Goal: Transaction & Acquisition: Purchase product/service

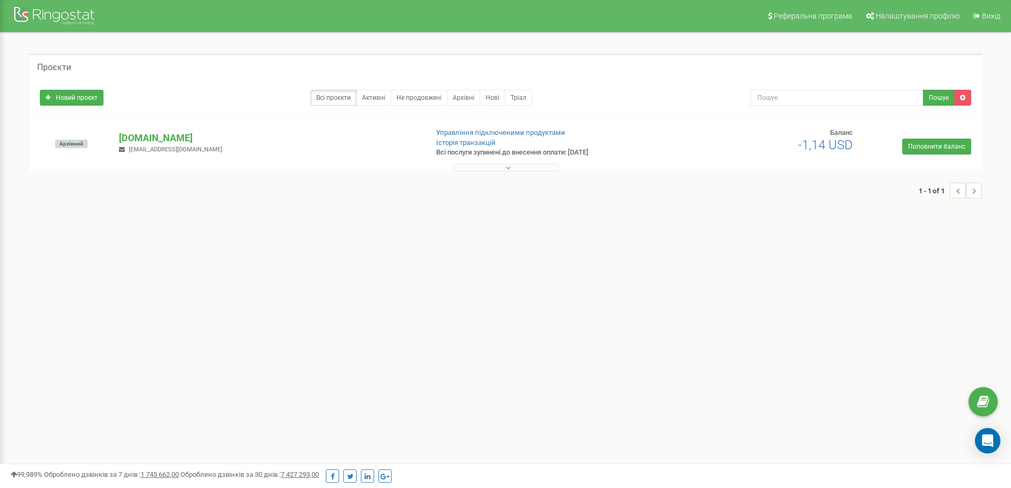
click at [476, 311] on div "Реферальна програма Налаштування профілю Вихід Проєкти Новий проєкт Всі проєкти…" at bounding box center [505, 318] width 1011 height 637
click at [174, 141] on p "[DOMAIN_NAME]" at bounding box center [269, 138] width 300 height 14
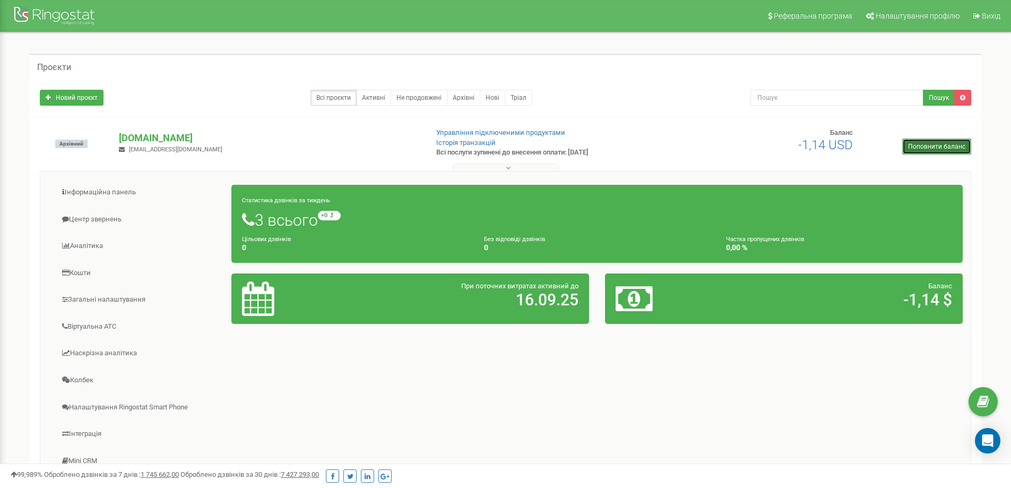
click at [931, 142] on link "Поповнити баланс" at bounding box center [936, 146] width 69 height 16
click at [986, 440] on icon "Open Intercom Messenger" at bounding box center [987, 441] width 12 height 14
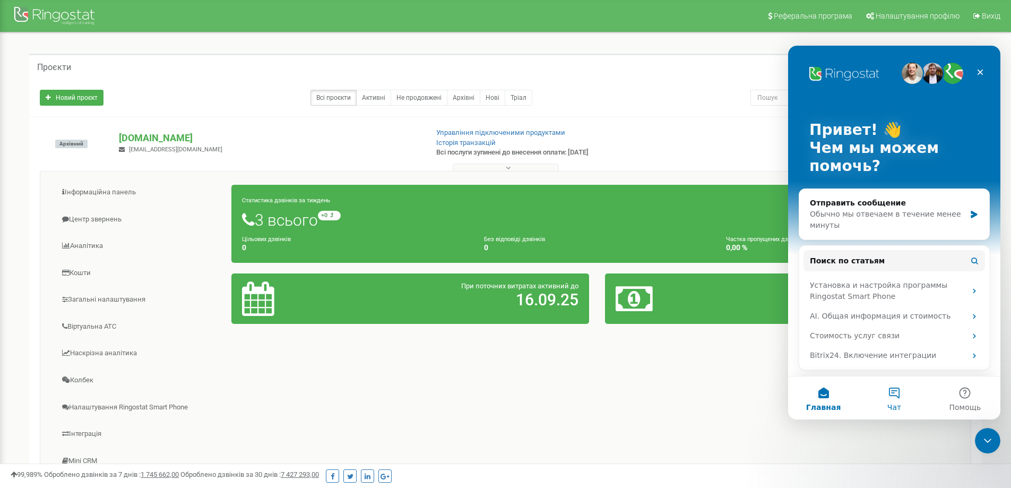
click at [898, 396] on button "Чат" at bounding box center [894, 398] width 71 height 42
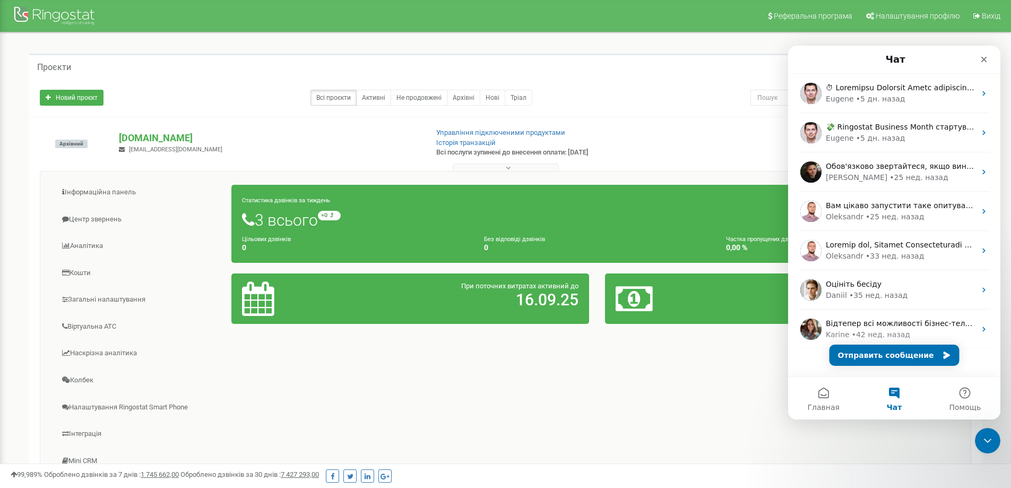
scroll to position [15, 0]
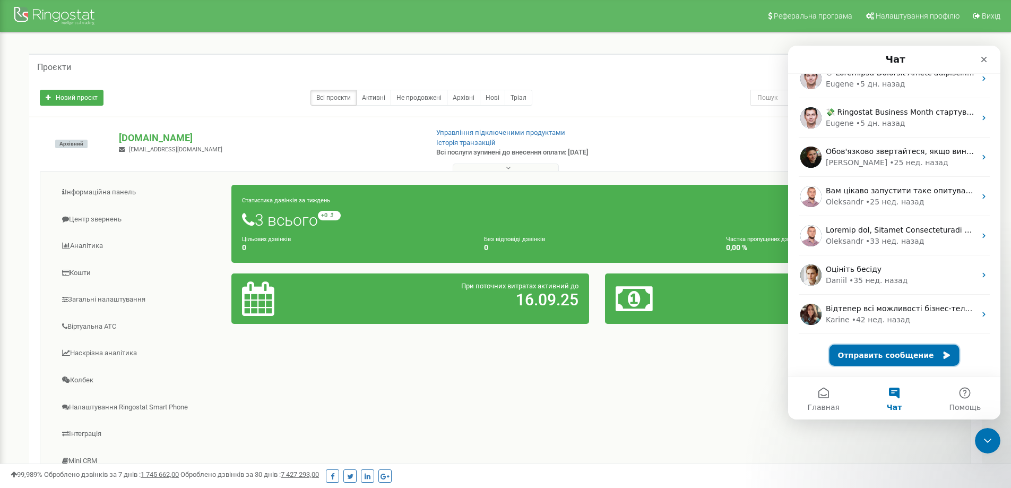
click at [906, 355] on button "Отправить сообщение" at bounding box center [894, 354] width 130 height 21
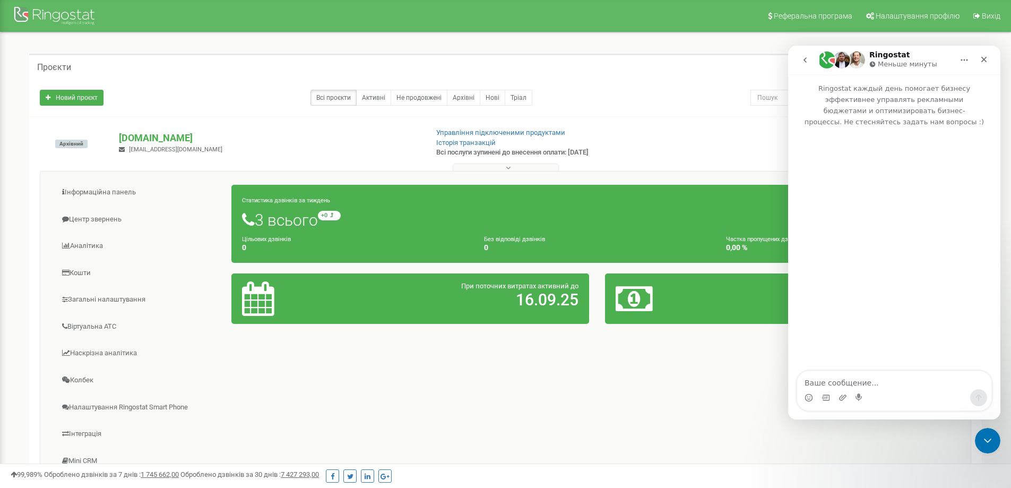
scroll to position [0, 0]
type textarea "Добрий день! Підкажіть, чи можемо перейти на помісячну оплату?"
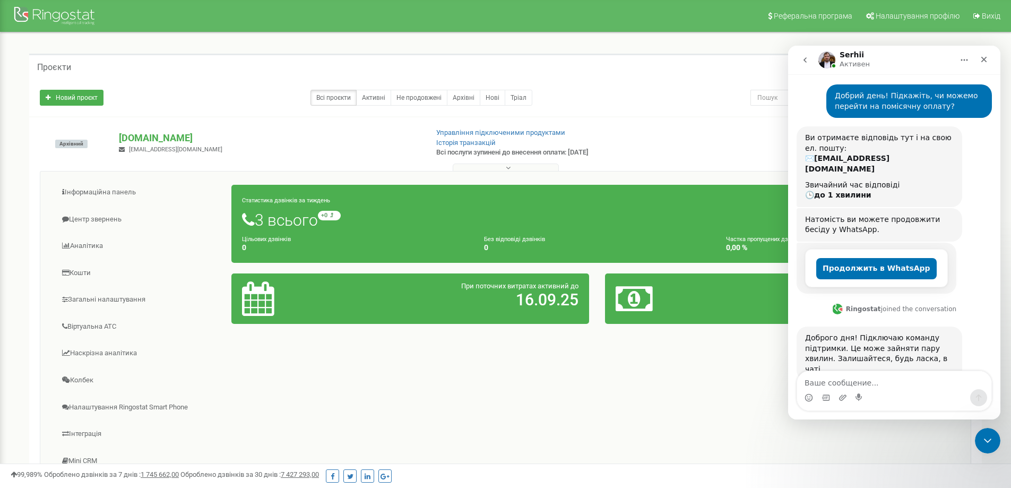
scroll to position [112, 0]
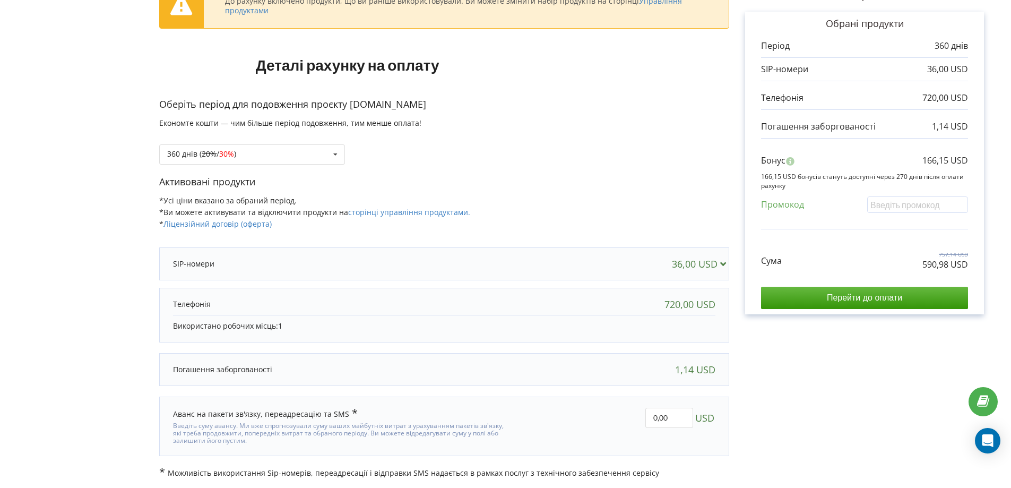
scroll to position [86, 0]
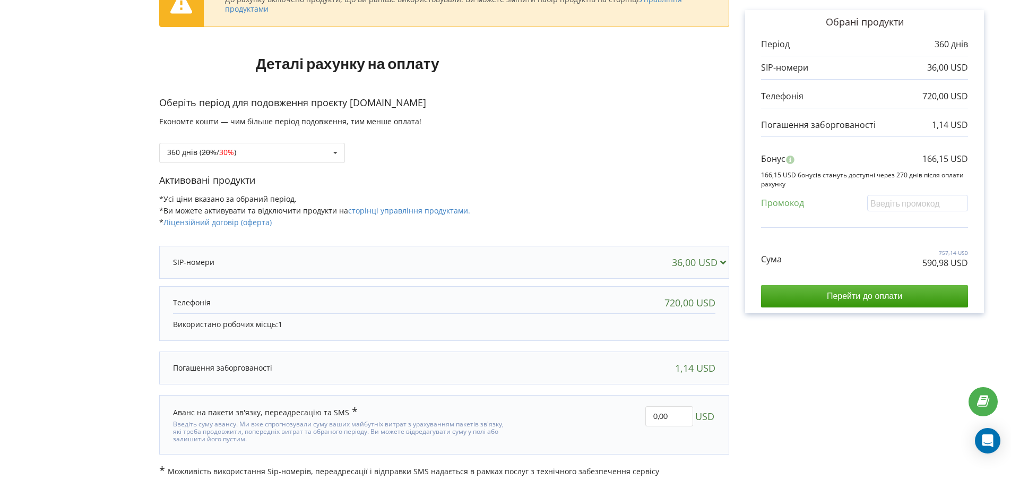
click at [722, 264] on icon at bounding box center [722, 262] width 11 height 10
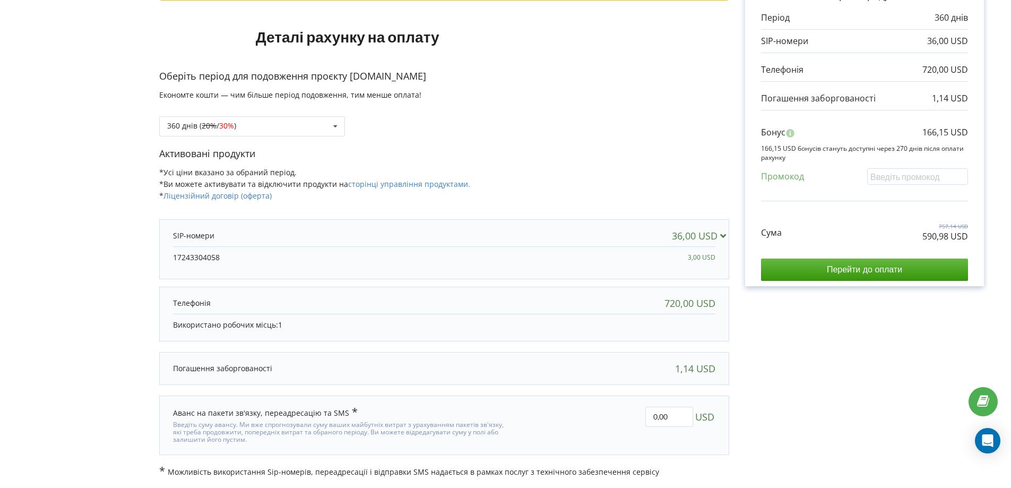
scroll to position [113, 0]
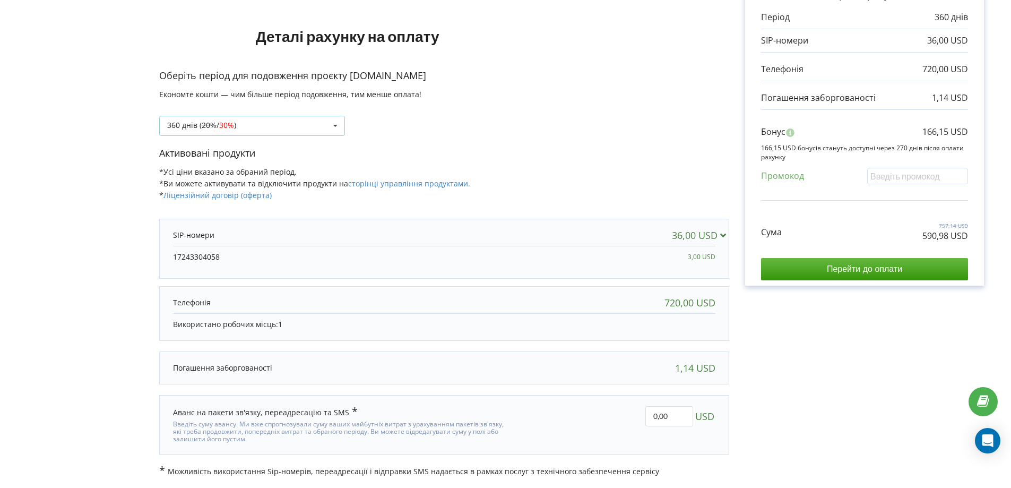
click at [336, 124] on icon at bounding box center [335, 126] width 16 height 20
click at [238, 143] on div "180 днів (10%)" at bounding box center [252, 145] width 185 height 20
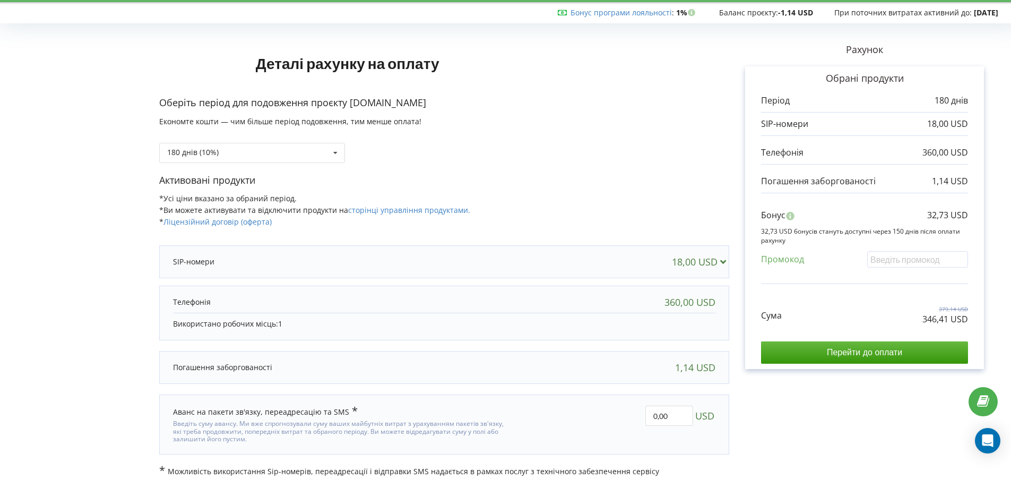
scroll to position [30, 0]
click at [320, 146] on div "180 днів (10%) 180 днів (10%) 20% / 30% )" at bounding box center [252, 153] width 186 height 20
click at [242, 190] on div "360 днів ( 20% / 30% )" at bounding box center [252, 192] width 185 height 20
click at [694, 250] on div "36,00 USD 17243304058 3,00 USD" at bounding box center [444, 261] width 570 height 33
click at [712, 259] on div "36,00 USD" at bounding box center [701, 261] width 59 height 11
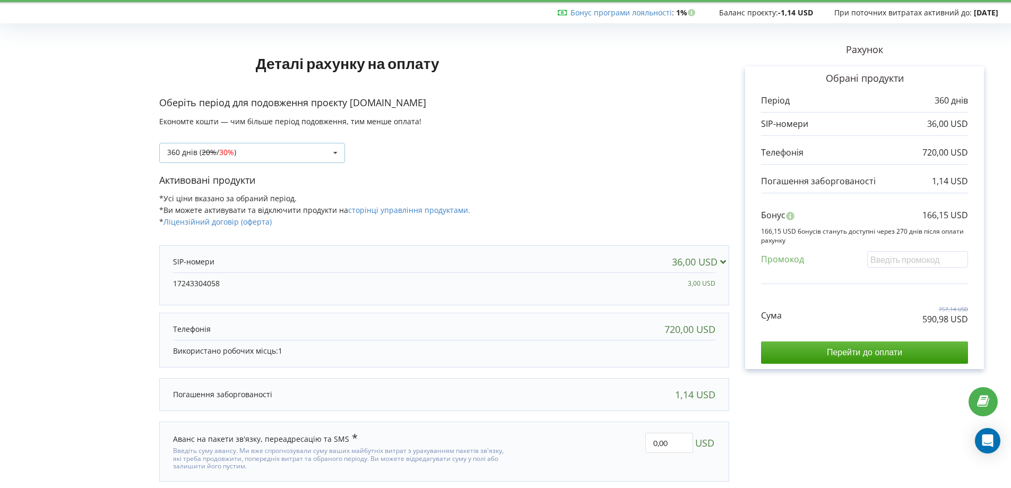
click at [338, 149] on icon at bounding box center [335, 153] width 16 height 20
click at [276, 174] on div "180 днів (10%)" at bounding box center [252, 172] width 185 height 20
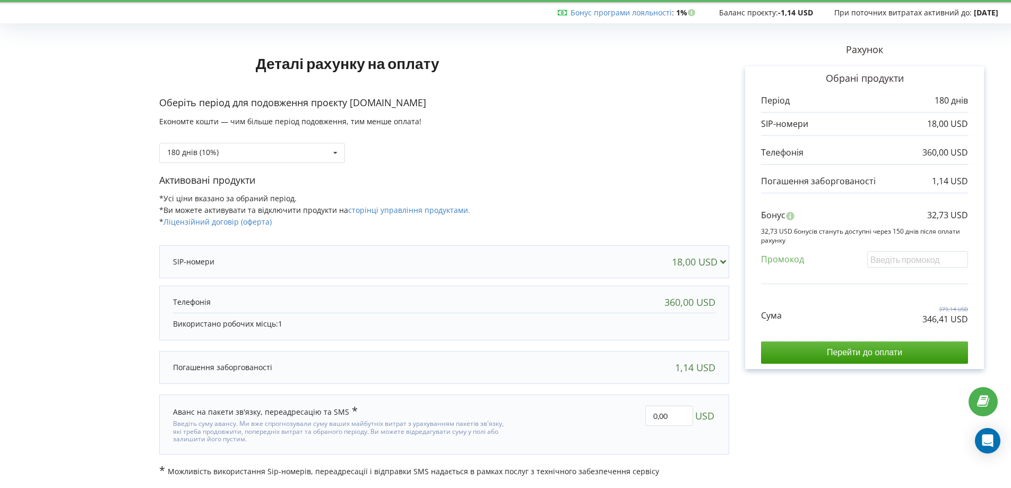
click at [720, 263] on icon at bounding box center [722, 261] width 11 height 10
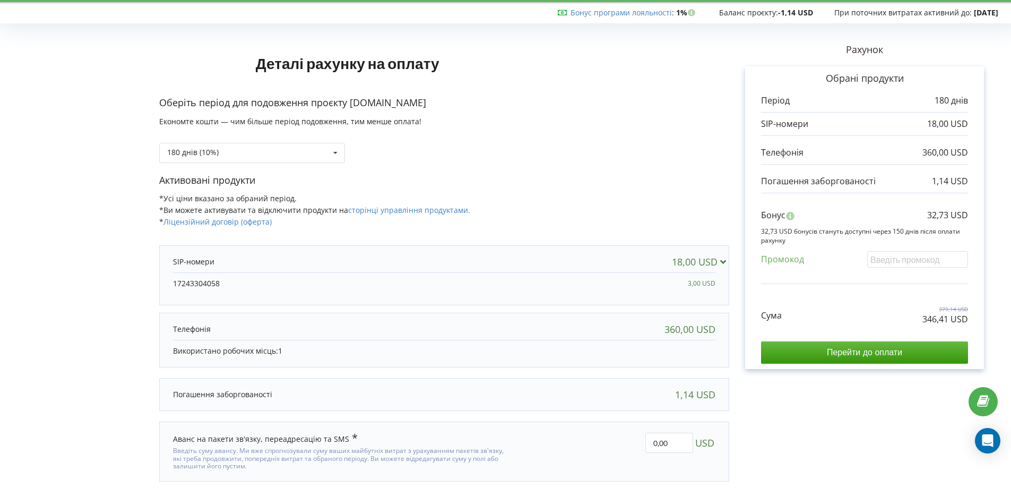
click at [678, 333] on div "360,00 USD" at bounding box center [689, 329] width 51 height 11
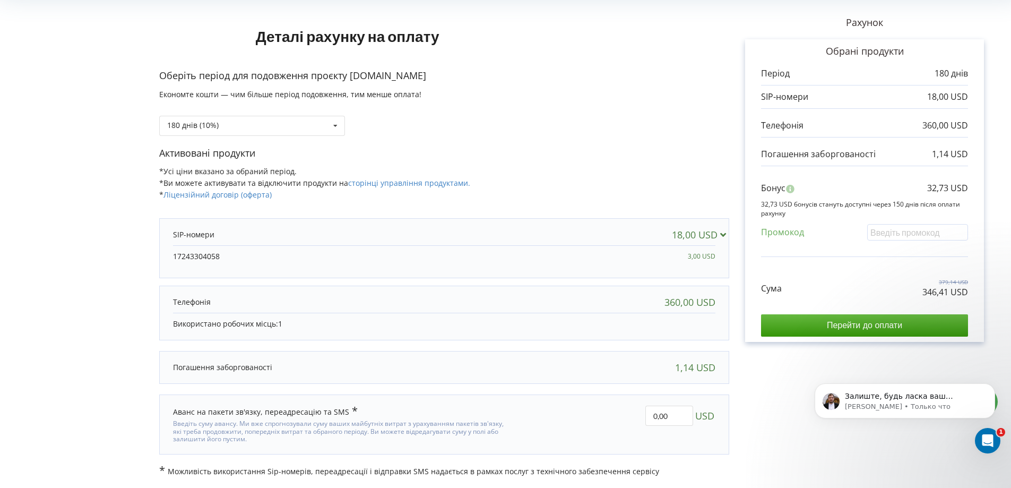
scroll to position [0, 0]
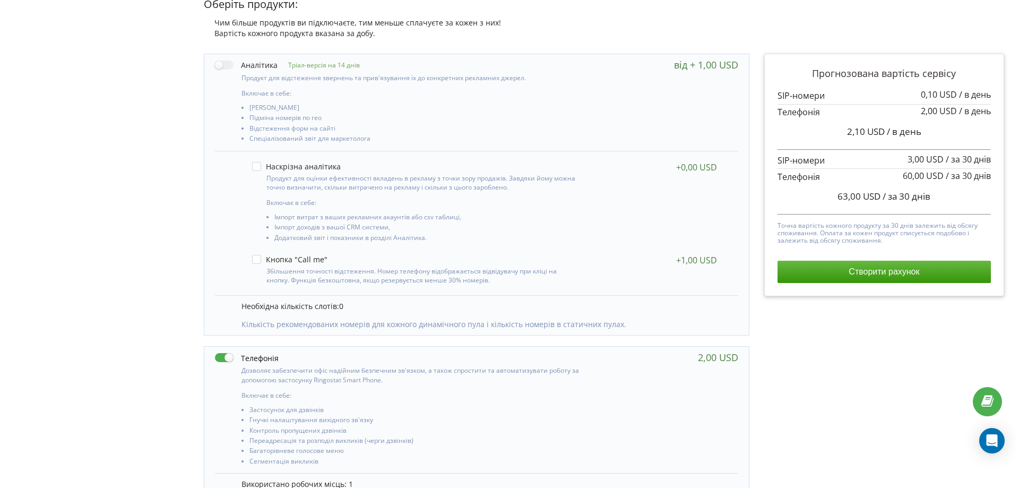
scroll to position [177, 0]
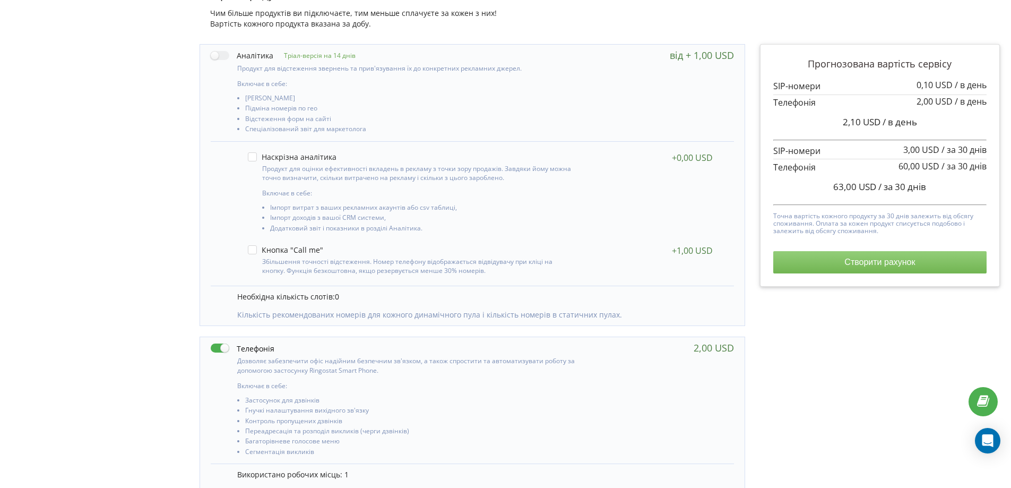
click at [870, 260] on button "Створити рахунок" at bounding box center [879, 262] width 213 height 22
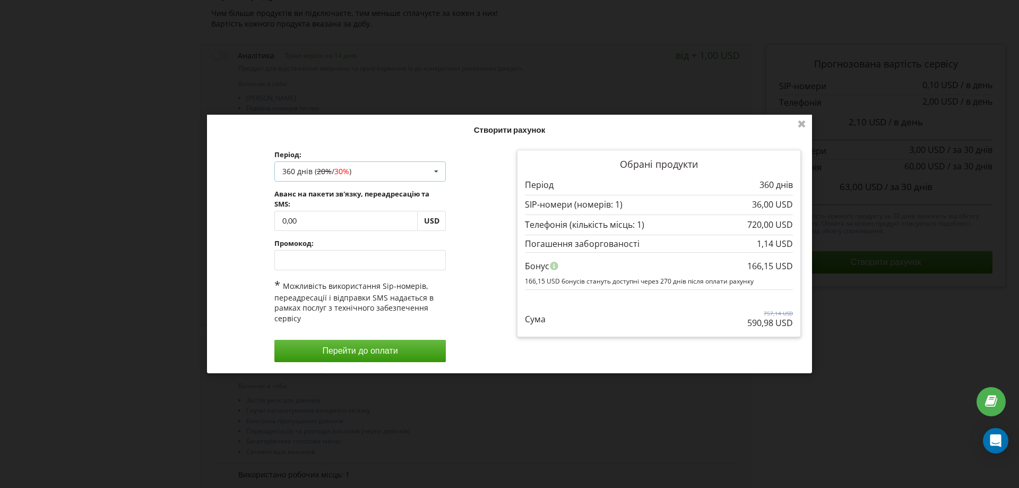
click at [435, 169] on icon at bounding box center [436, 172] width 16 height 20
click at [363, 188] on div "180 днів (10%)" at bounding box center [360, 191] width 171 height 20
click at [283, 224] on input "0,00" at bounding box center [345, 221] width 143 height 20
type input "100,00"
click at [403, 351] on div "Обробка... Створити рахунок Період: 180 днів (10%) 180 днів (10%) 20% / 30% ) 3…" at bounding box center [509, 244] width 605 height 258
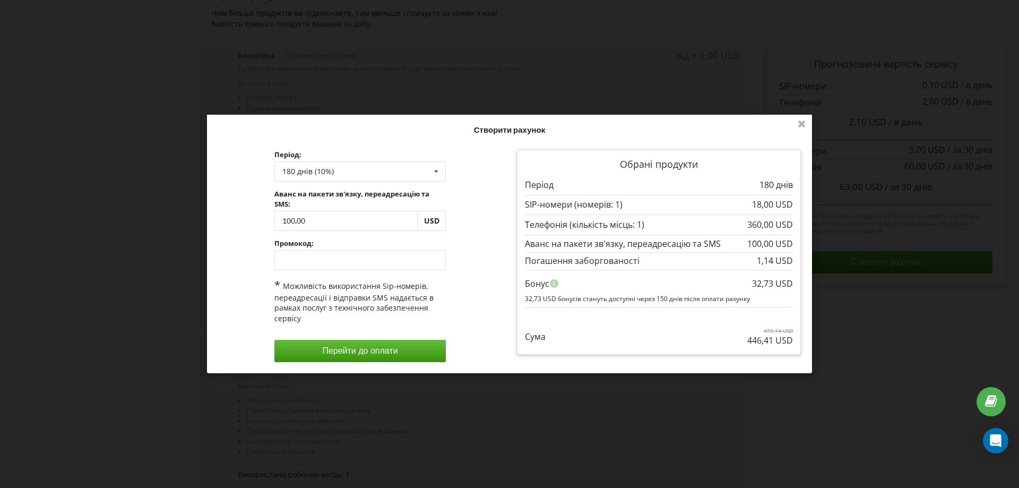
click at [403, 351] on button "Перейти до оплати" at bounding box center [360, 351] width 172 height 22
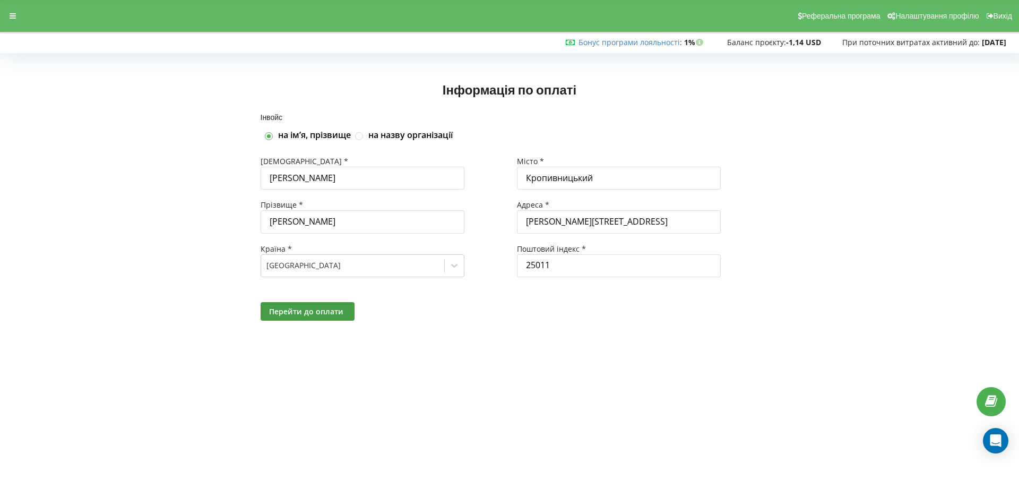
click at [376, 136] on label "на назву організації" at bounding box center [410, 135] width 84 height 12
click at [364, 136] on input "на назву організації" at bounding box center [359, 136] width 9 height 9
checkbox input "true"
checkbox input "false"
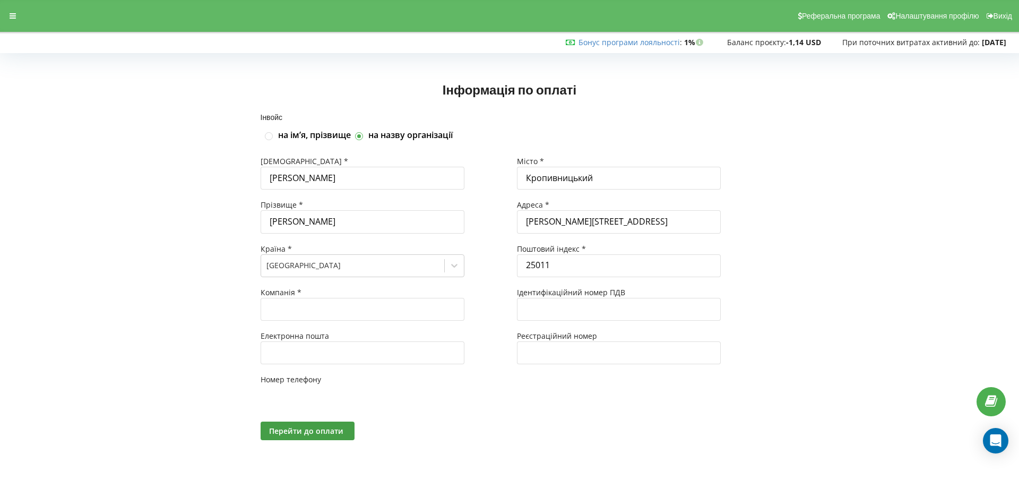
type input "+380"
click at [375, 174] on input "Олексій" at bounding box center [360, 178] width 204 height 23
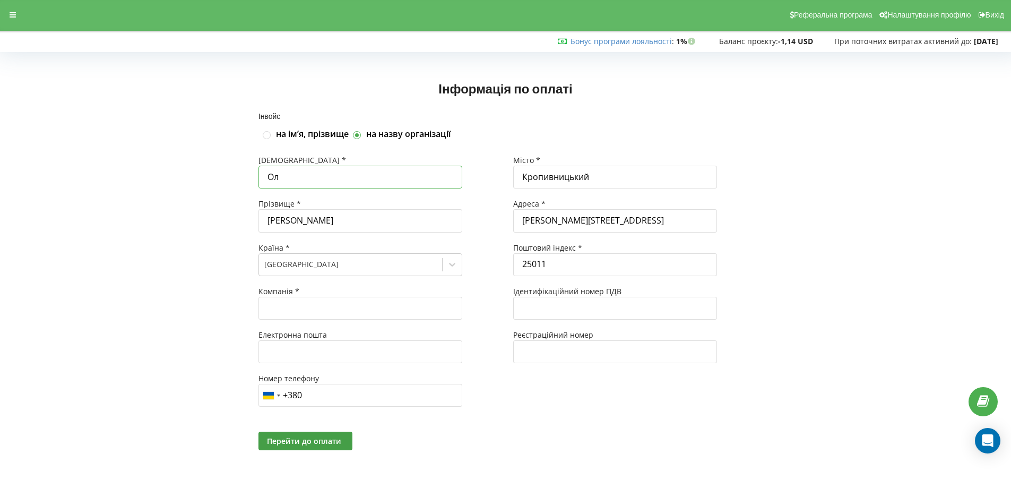
type input "О"
type input "Андрій"
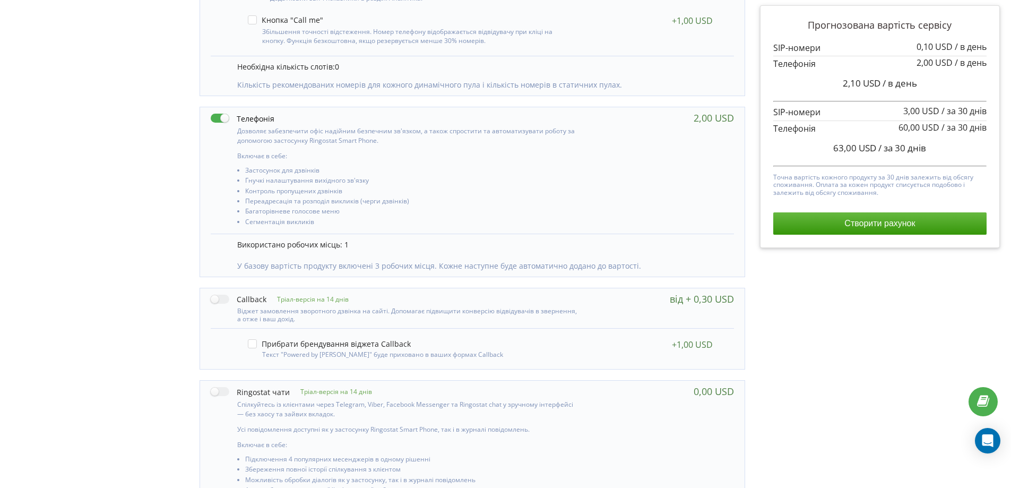
scroll to position [490, 0]
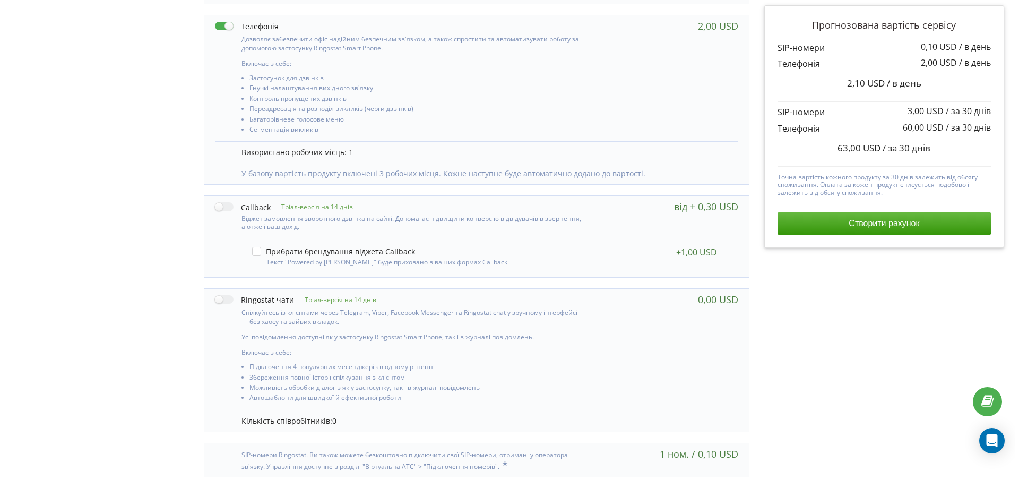
scroll to position [578, 0]
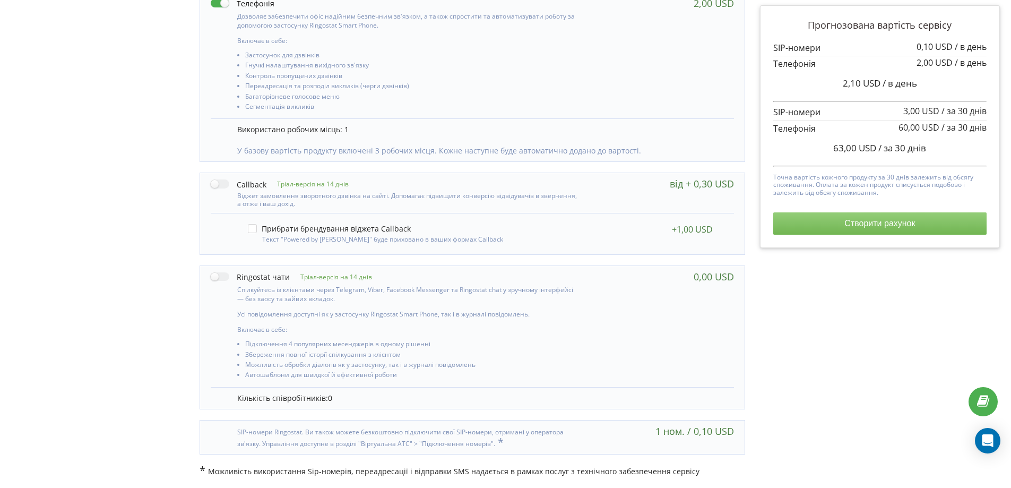
click at [919, 226] on button "Створити рахунок" at bounding box center [879, 223] width 213 height 22
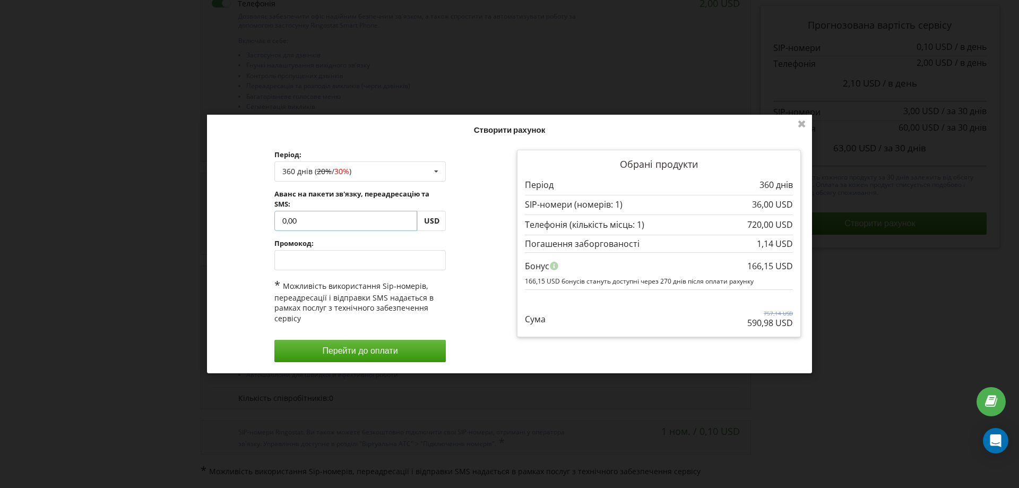
click at [281, 227] on input "0,00" at bounding box center [345, 221] width 143 height 20
type input "100,00"
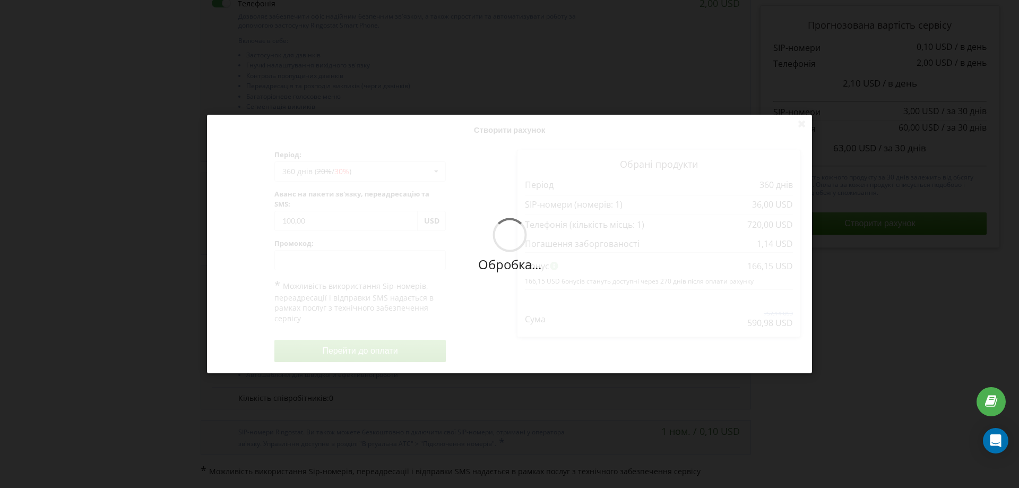
click at [468, 268] on div "Обробка... Створити рахунок Період: 360 днів ( 20% / 30% ) 180 днів (10%) 20% /…" at bounding box center [509, 244] width 605 height 258
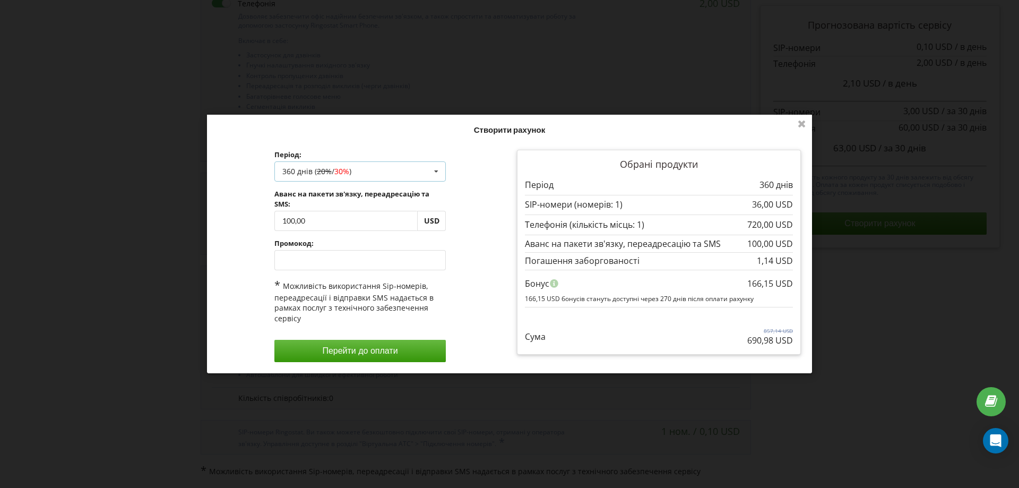
click at [419, 181] on div "360 днів ( 20% / 30% ) 180 днів (10%) 360 днів ( 20% / 30% ) 30% / 40%" at bounding box center [360, 171] width 172 height 20
click at [362, 188] on div "180 днів (10%)" at bounding box center [360, 191] width 171 height 20
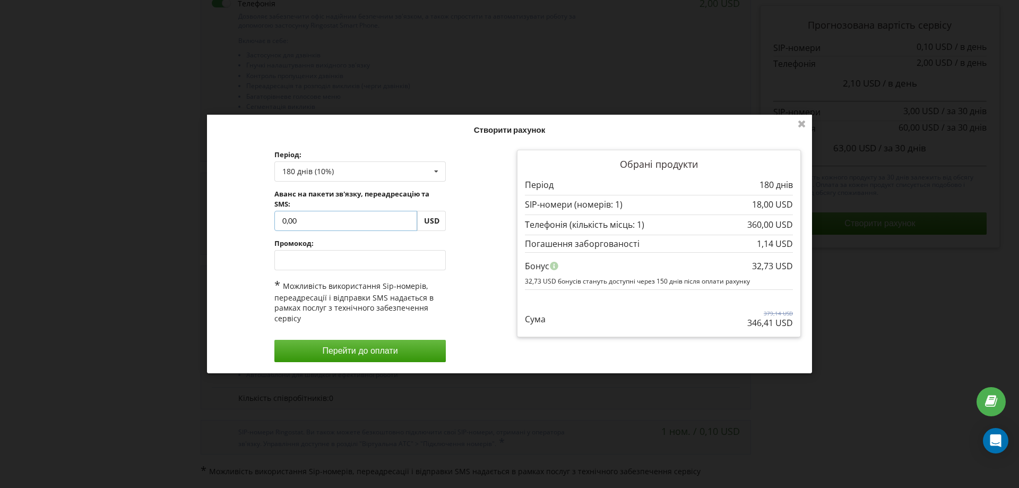
click at [282, 224] on input "0,00" at bounding box center [345, 221] width 143 height 20
type input "100,00"
click at [333, 256] on div "Обробка... Створити рахунок Період: 180 днів (10%) 180 днів (10%) 20% / 30% ) 3…" at bounding box center [509, 244] width 605 height 258
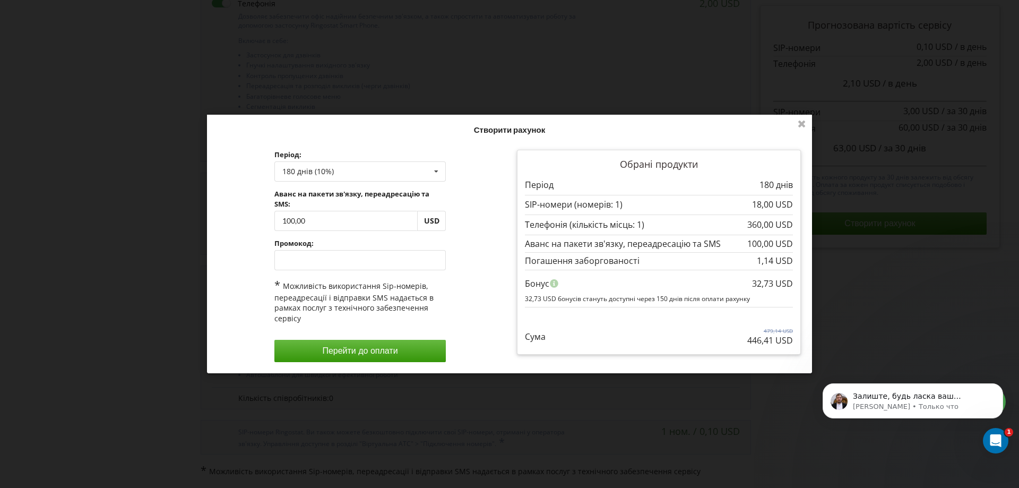
scroll to position [0, 0]
click at [900, 411] on p "[PERSON_NAME] • Только что" at bounding box center [921, 407] width 137 height 10
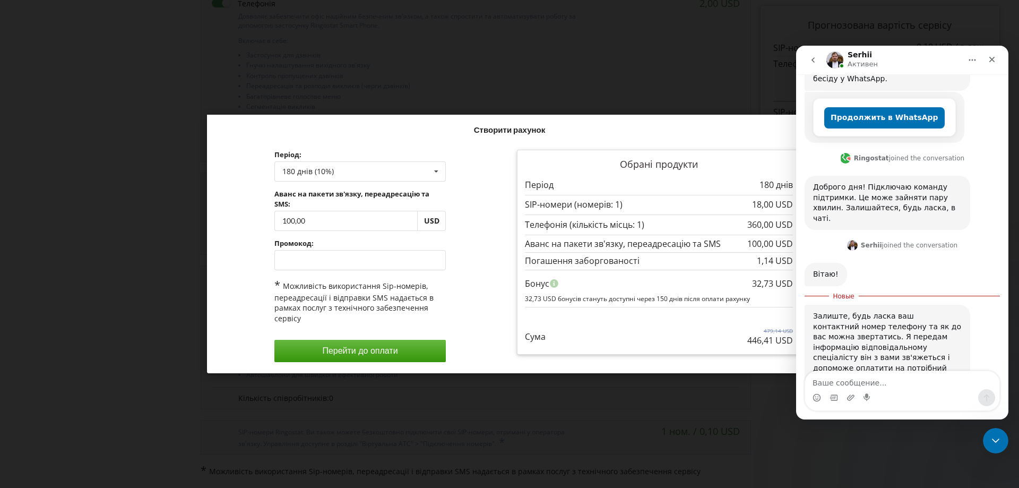
scroll to position [205, 0]
click at [906, 390] on div "Мессенджер Intercom" at bounding box center [902, 397] width 194 height 17
click at [906, 379] on textarea "Ваше сообщение..." at bounding box center [902, 380] width 194 height 18
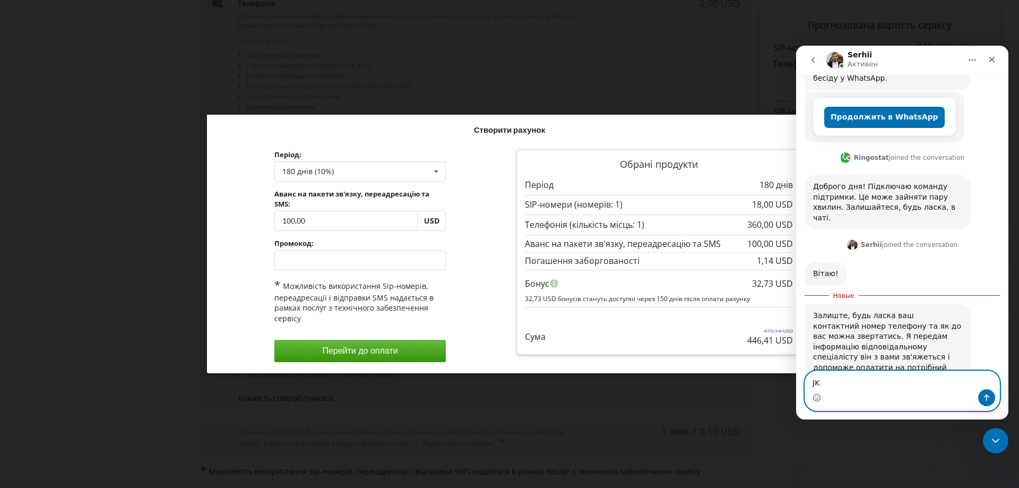
type textarea "J"
type textarea "Р"
type textarea "[PERSON_NAME] [PHONE_NUMBER]"
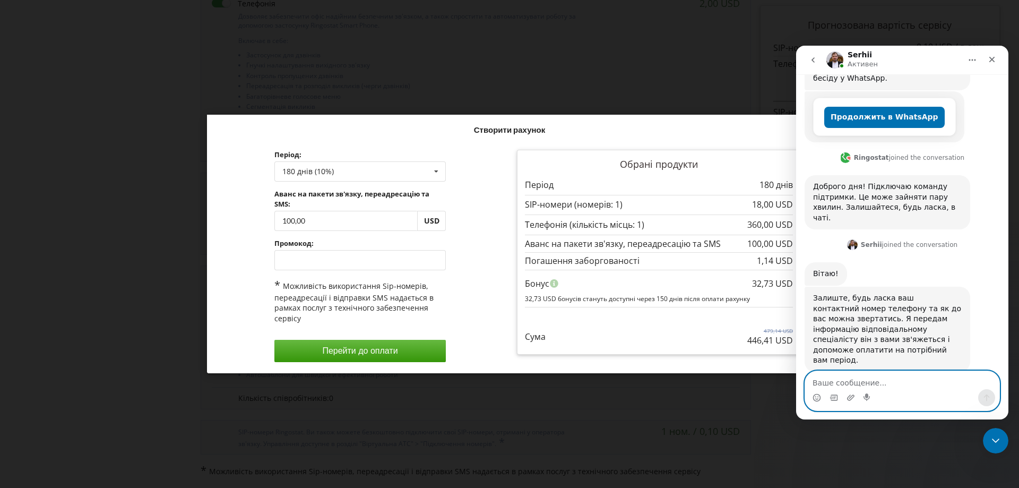
scroll to position [220, 0]
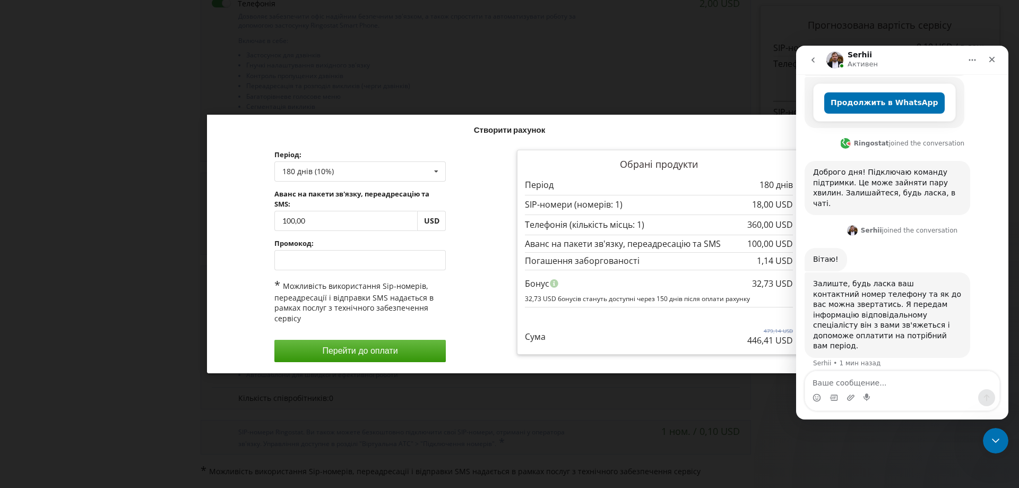
click at [671, 86] on div "Нові умови набудуть чинності з [DATE]. На цій сторінці ви у будь-яку мить может…" at bounding box center [509, 244] width 1019 height 488
click at [1000, 62] on div "Закрыть" at bounding box center [991, 59] width 19 height 19
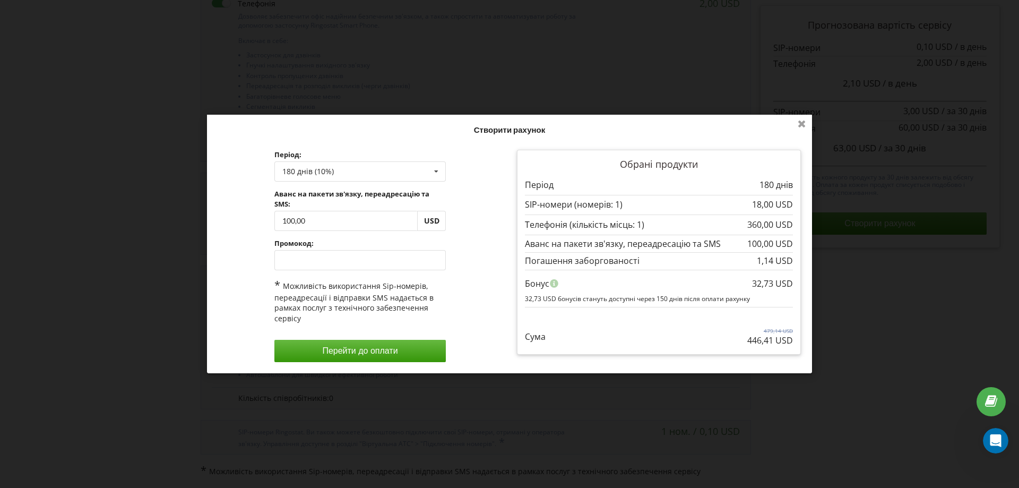
click at [808, 122] on icon at bounding box center [801, 123] width 17 height 17
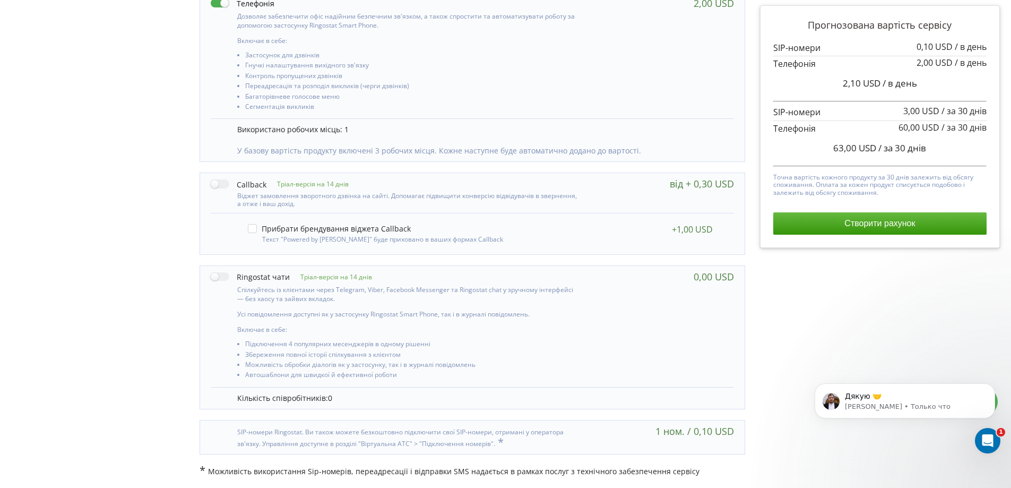
scroll to position [251, 0]
click at [902, 392] on p "Дякую 🤝" at bounding box center [913, 396] width 137 height 11
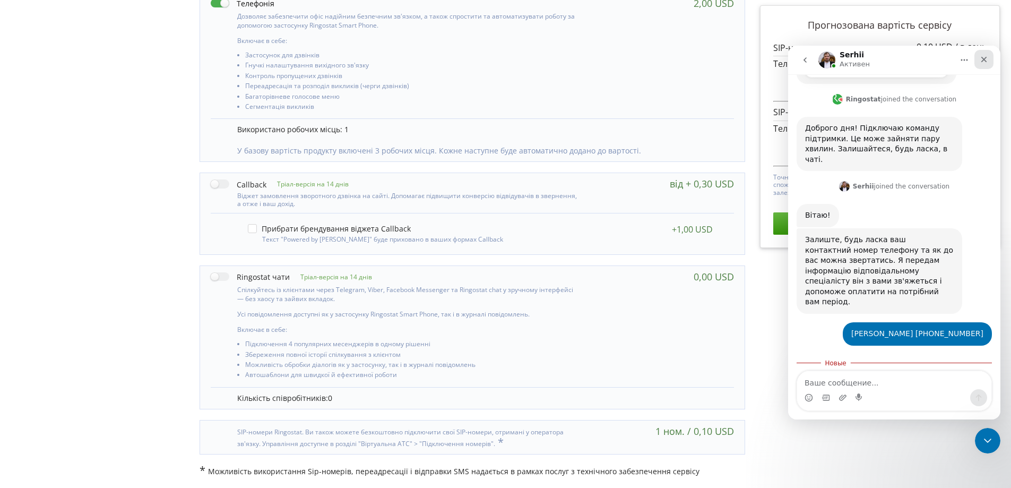
scroll to position [268, 0]
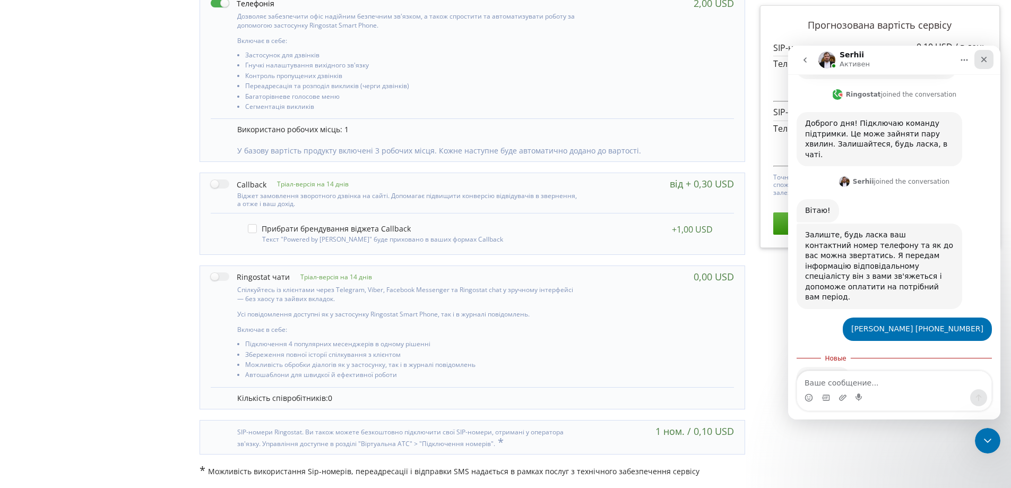
click at [985, 60] on icon "Закрыть" at bounding box center [983, 59] width 8 height 8
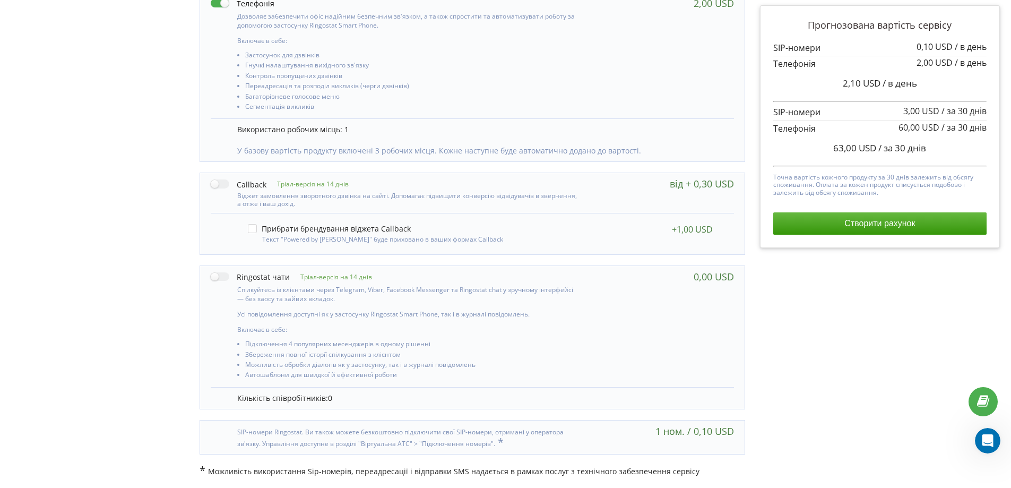
click at [25, 201] on div "Управління продуктами проєкту Оберіть продукти: Чим більше продуктів ви підключ…" at bounding box center [505, 47] width 1003 height 873
